Goal: Check status: Check status

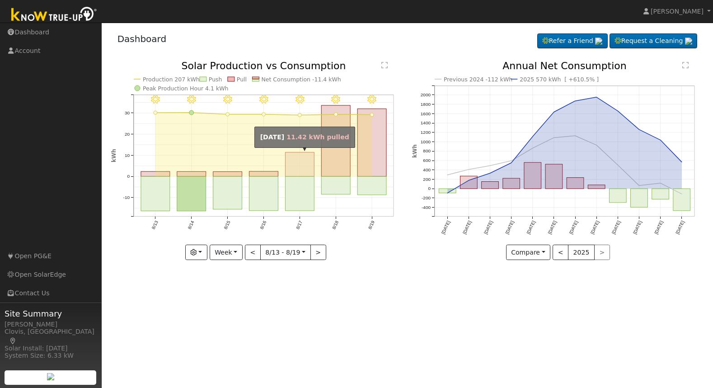
click at [302, 159] on rect "onclick=""" at bounding box center [299, 164] width 29 height 24
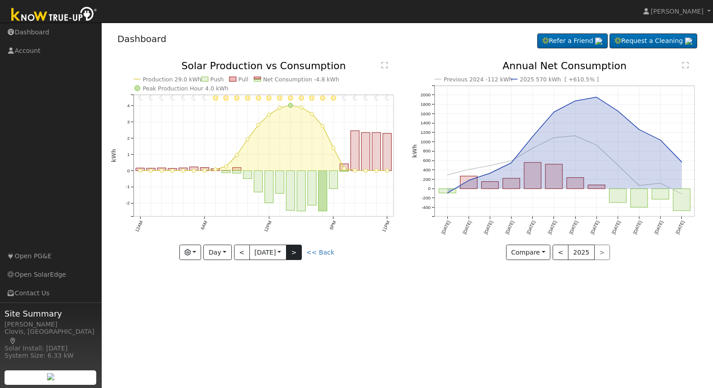
click at [295, 250] on button ">" at bounding box center [294, 251] width 16 height 15
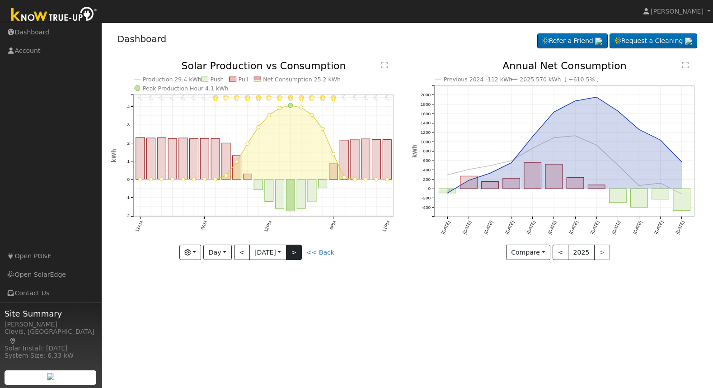
click at [296, 252] on button ">" at bounding box center [294, 251] width 16 height 15
click at [225, 251] on button "Day" at bounding box center [217, 251] width 28 height 15
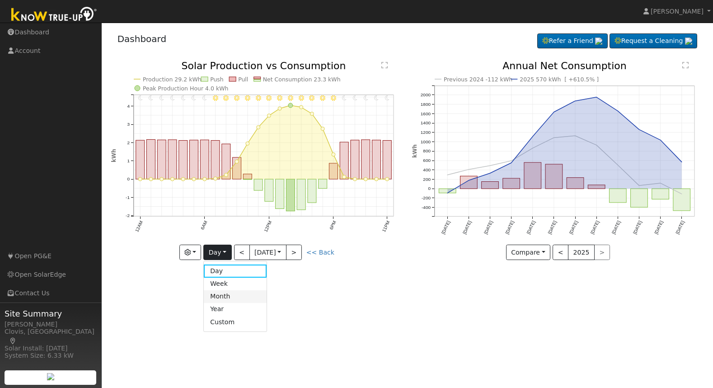
click at [223, 298] on link "Month" at bounding box center [235, 296] width 63 height 13
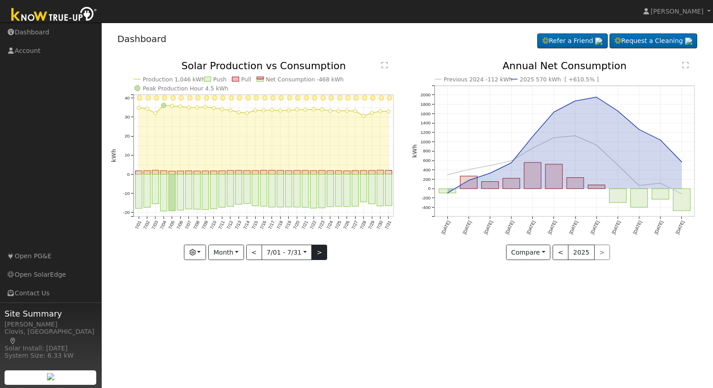
click at [317, 255] on button ">" at bounding box center [319, 251] width 16 height 15
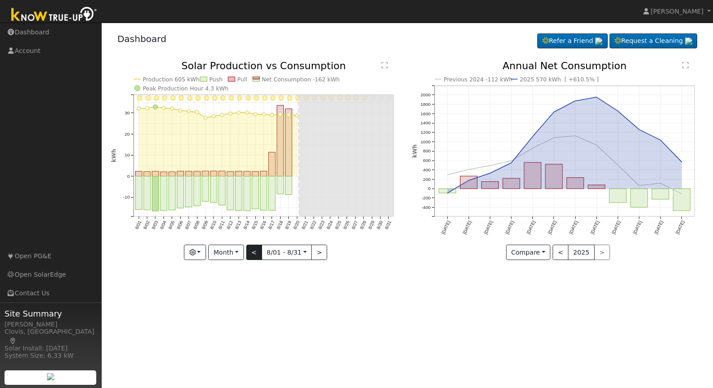
click at [250, 257] on button "<" at bounding box center [254, 251] width 16 height 15
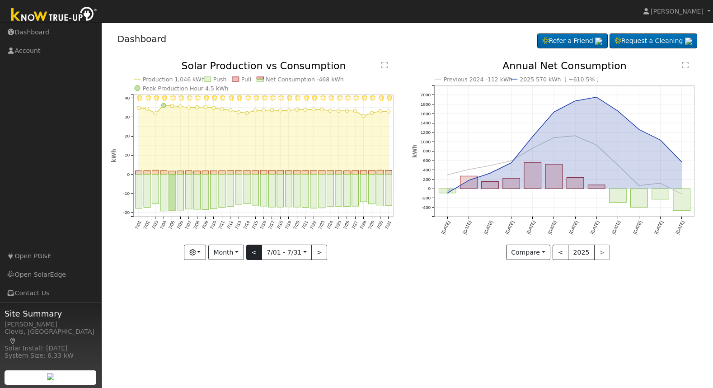
click at [250, 257] on div "7/31 - Clear 7/30 - Clear 7/29 - Clear 7/28 - Clear 7/27 - Clear 7/26 - Clear 7…" at bounding box center [256, 160] width 291 height 199
click at [250, 257] on button "<" at bounding box center [254, 251] width 16 height 15
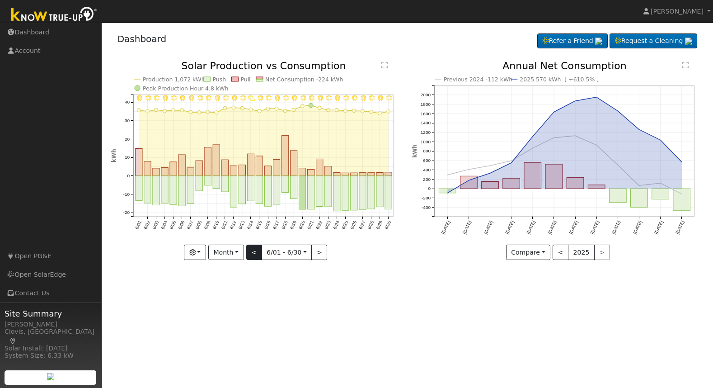
click at [251, 257] on button "<" at bounding box center [254, 251] width 16 height 15
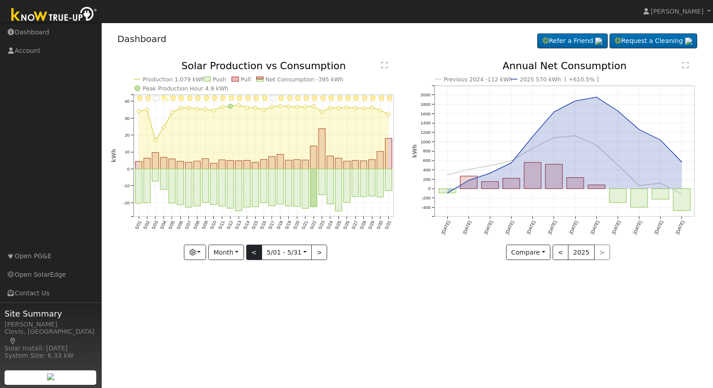
click at [253, 255] on button "<" at bounding box center [254, 251] width 16 height 15
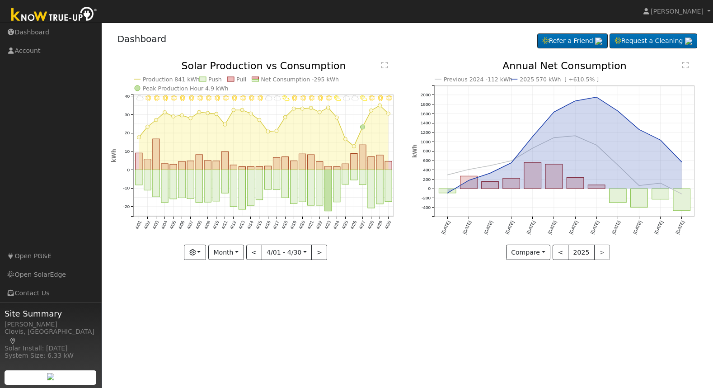
click at [253, 254] on button "<" at bounding box center [254, 251] width 16 height 15
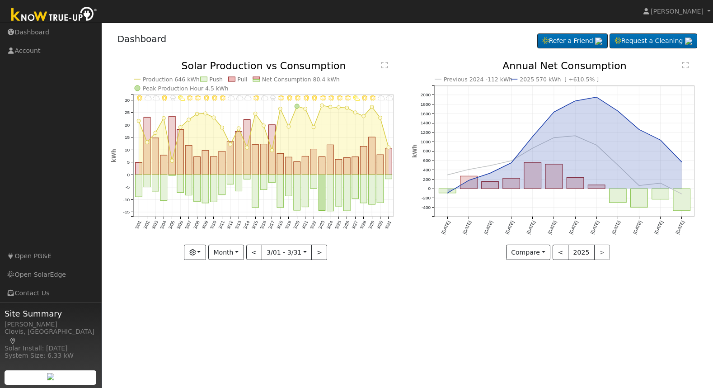
click at [253, 254] on div "3/31 - Cloudy 3/30 - Cloudy 3/29 - Clear 3/28 - MostlyClear 3/27 - PartlyCloudy…" at bounding box center [256, 160] width 291 height 199
click at [253, 254] on button "<" at bounding box center [254, 251] width 16 height 15
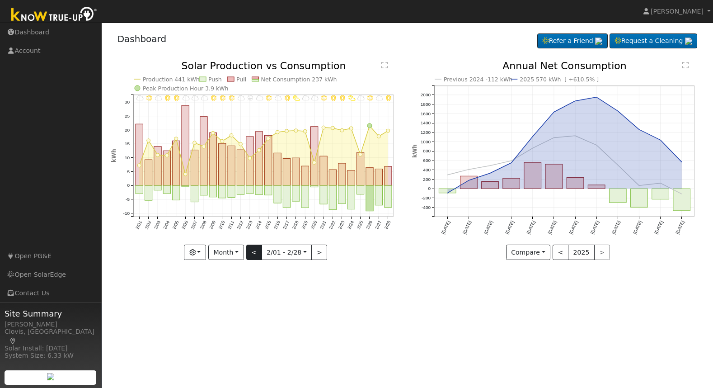
click at [253, 254] on button "<" at bounding box center [254, 251] width 16 height 15
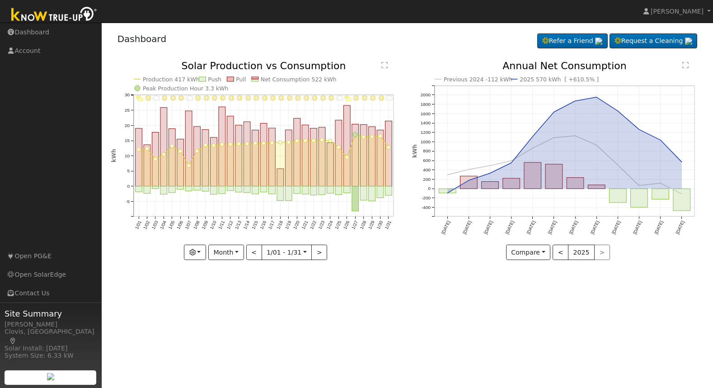
click at [253, 254] on div "1/31 - MostlyCloudy 1/30 - Clear 1/29 - Clear 1/28 - Clear 1/27 - Clear 1/26 - …" at bounding box center [256, 160] width 291 height 199
click at [253, 254] on button "<" at bounding box center [254, 251] width 16 height 15
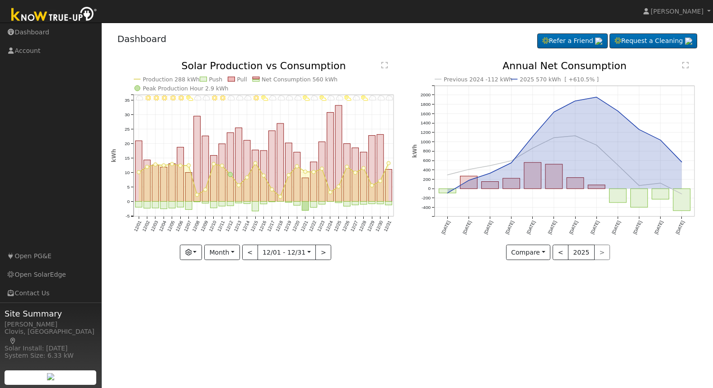
click at [253, 253] on div "12/31 - MostlyCloudy 12/30 - MostlyCloudy 12/29 - Cloudy 12/28 - PartlyCloudy 1…" at bounding box center [256, 160] width 291 height 199
click at [254, 251] on button "<" at bounding box center [250, 251] width 16 height 15
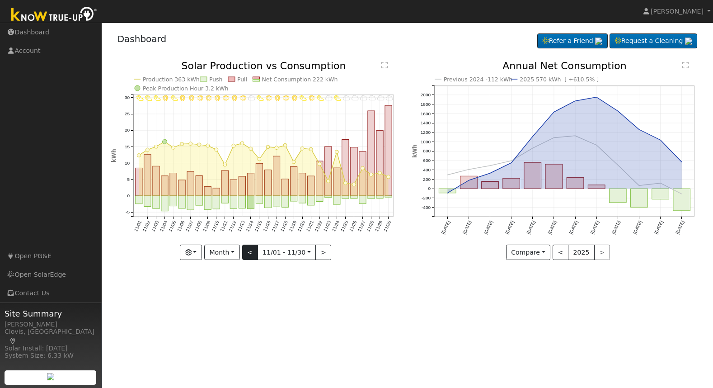
click at [254, 251] on button "<" at bounding box center [250, 251] width 16 height 15
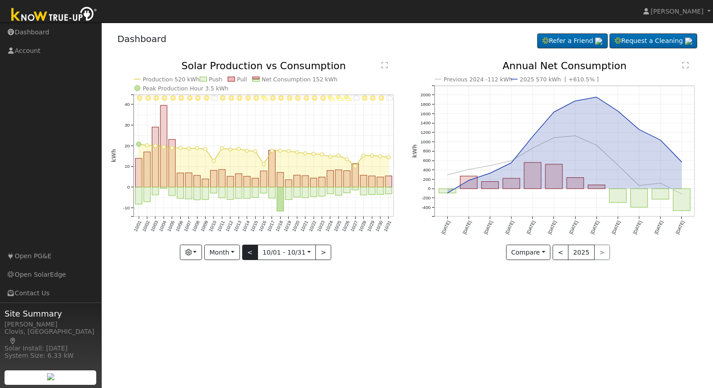
click at [254, 251] on button "<" at bounding box center [250, 251] width 16 height 15
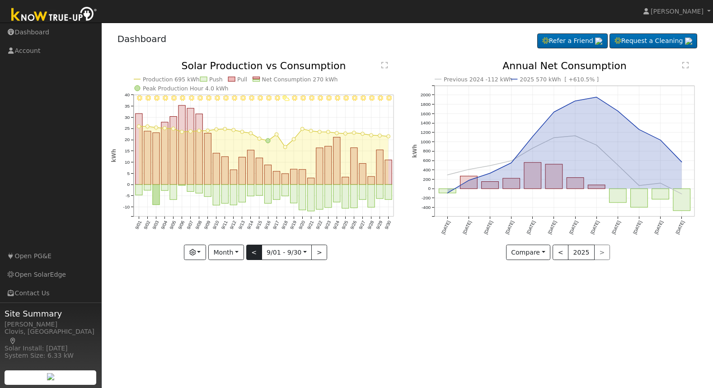
click at [254, 251] on button "<" at bounding box center [254, 251] width 16 height 15
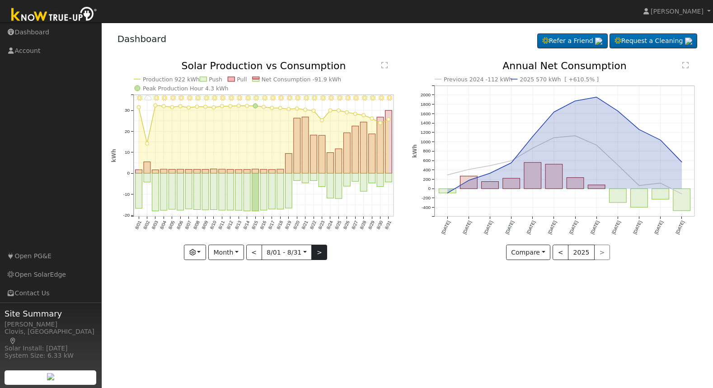
click at [318, 249] on button ">" at bounding box center [319, 251] width 16 height 15
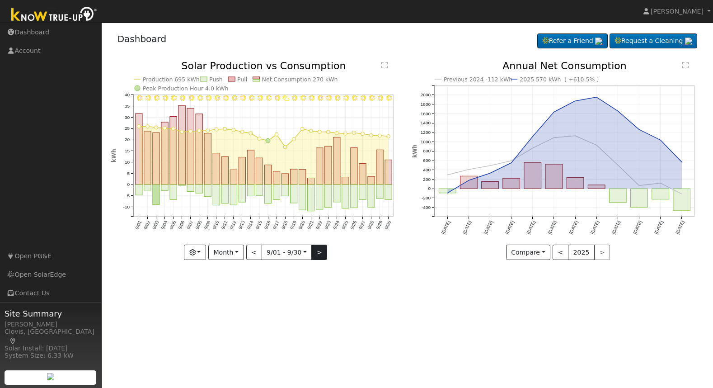
click at [321, 254] on button ">" at bounding box center [319, 251] width 16 height 15
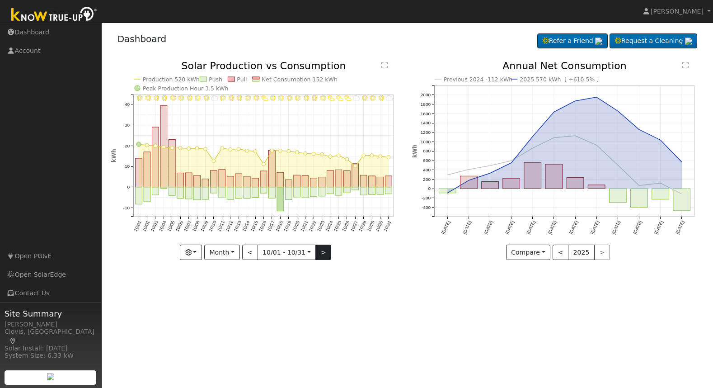
click at [321, 254] on button ">" at bounding box center [323, 251] width 16 height 15
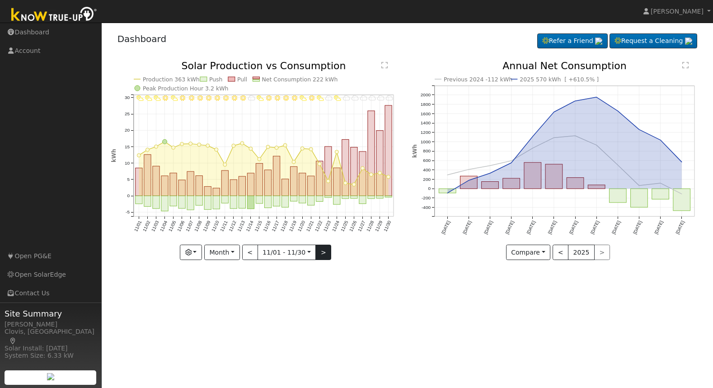
click at [321, 253] on button ">" at bounding box center [323, 251] width 16 height 15
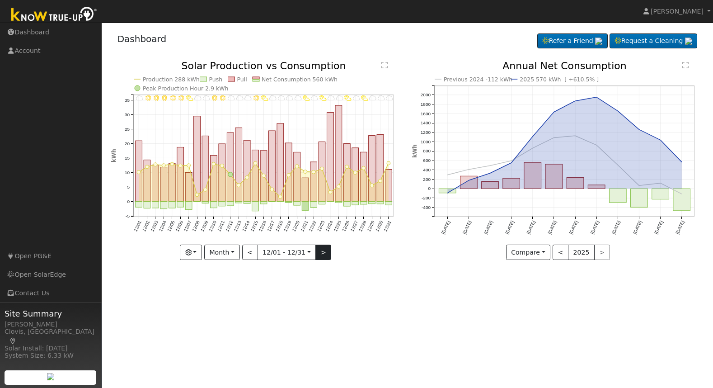
click at [321, 253] on button ">" at bounding box center [323, 251] width 16 height 15
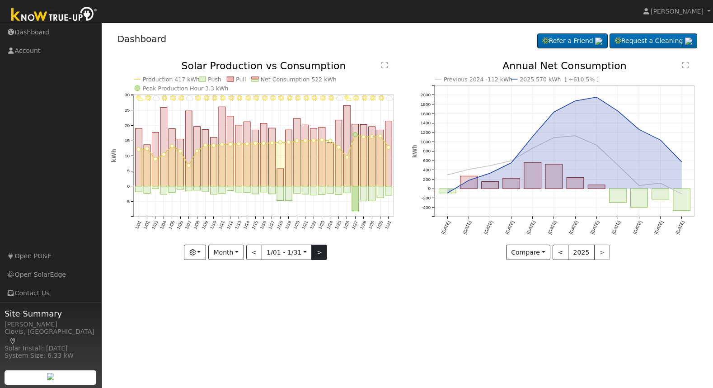
click at [321, 253] on button ">" at bounding box center [319, 251] width 16 height 15
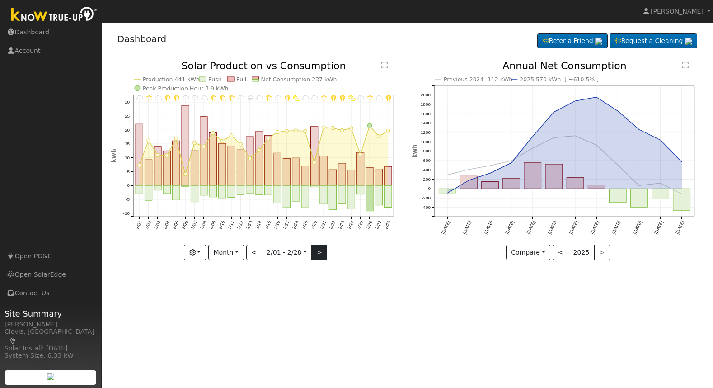
click at [321, 253] on button ">" at bounding box center [319, 251] width 16 height 15
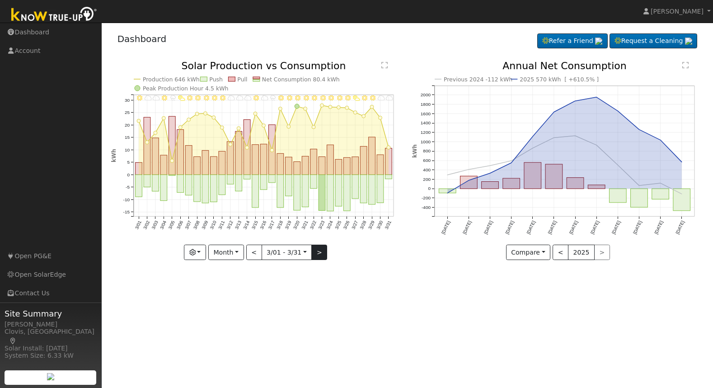
click at [319, 253] on button ">" at bounding box center [319, 251] width 16 height 15
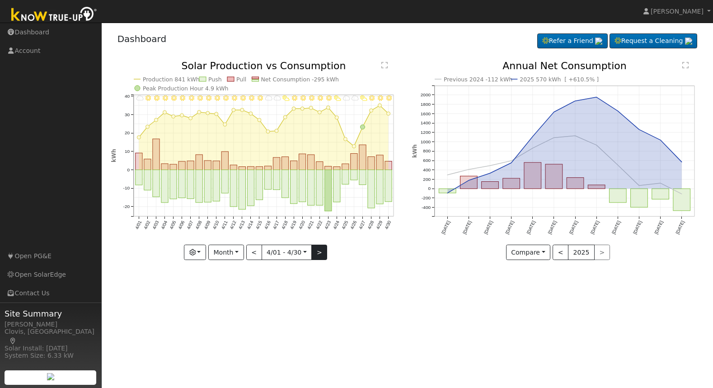
click at [319, 253] on button ">" at bounding box center [319, 251] width 16 height 15
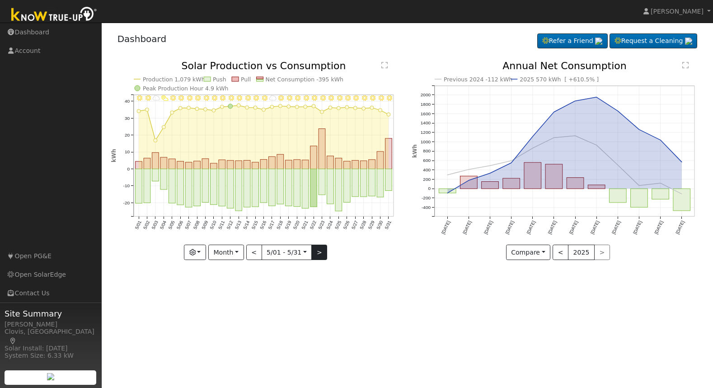
click at [319, 253] on button ">" at bounding box center [319, 251] width 16 height 15
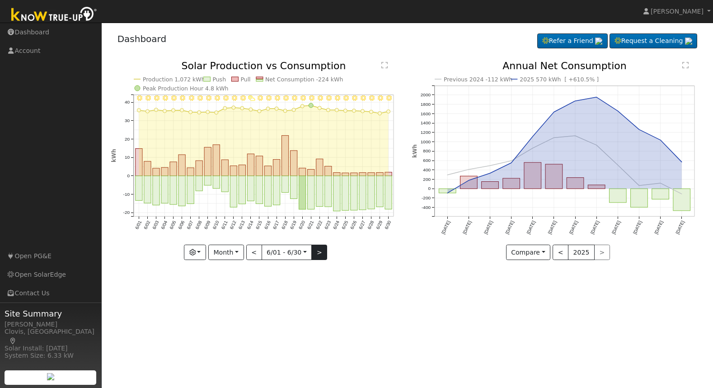
click at [314, 248] on button ">" at bounding box center [319, 251] width 16 height 15
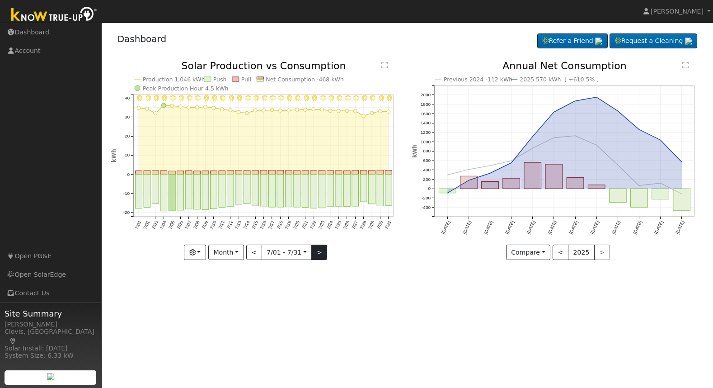
click at [318, 250] on button ">" at bounding box center [319, 251] width 16 height 15
type input "[DATE]"
